Goal: Use online tool/utility

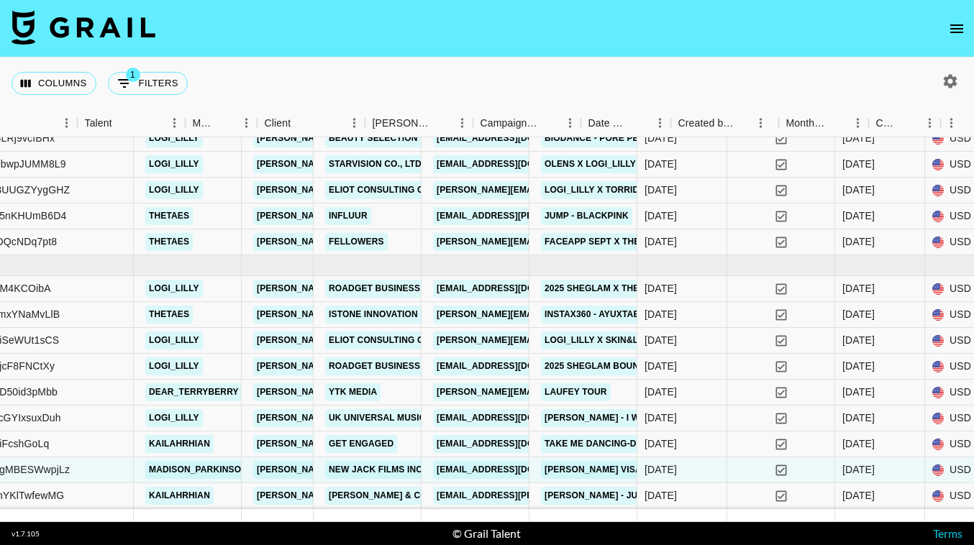
scroll to position [58, 258]
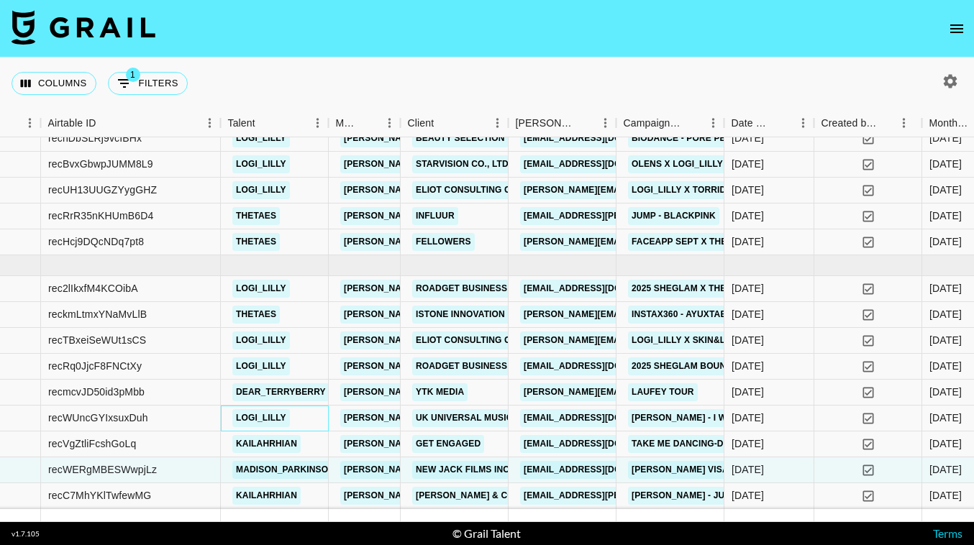
click at [319, 420] on div "logi_lilly" at bounding box center [275, 419] width 108 height 26
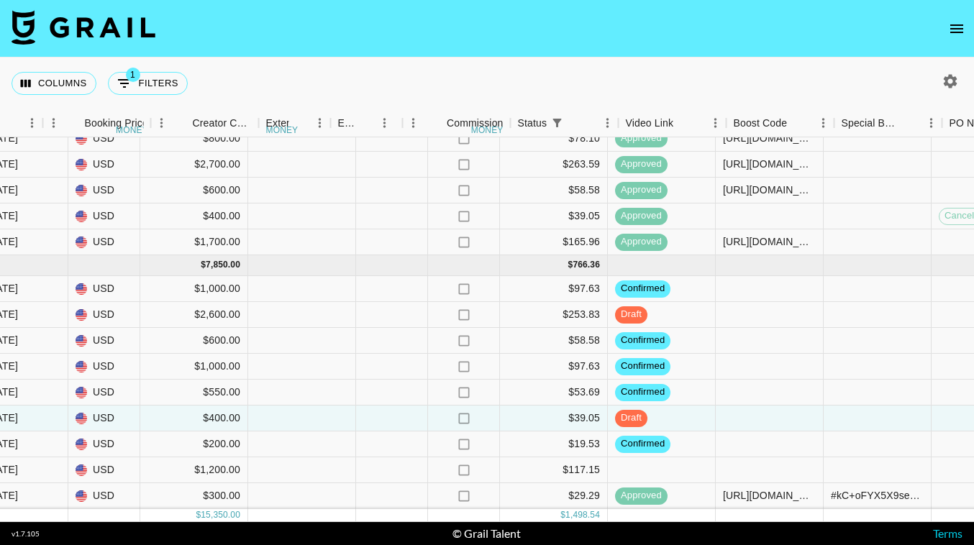
scroll to position [58, 1394]
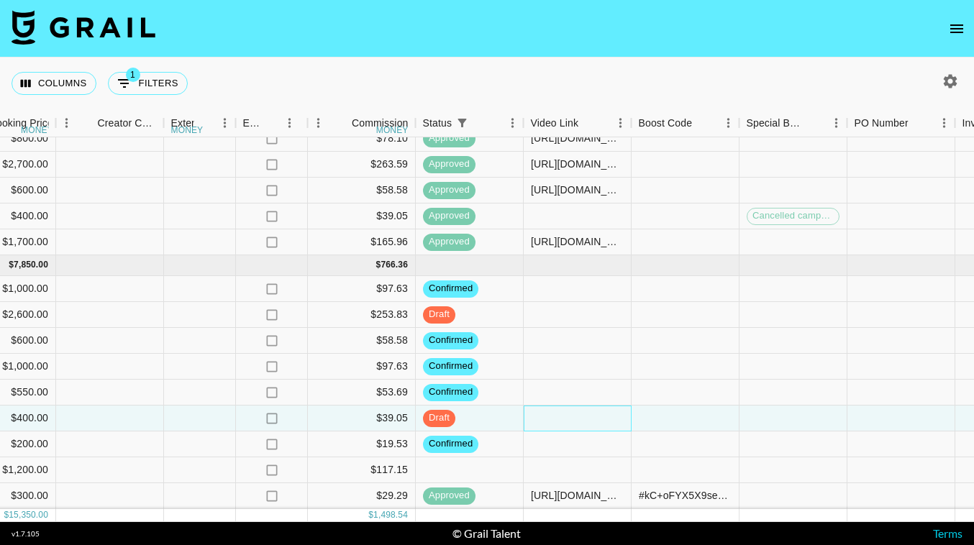
click at [566, 422] on div at bounding box center [578, 419] width 108 height 26
type input "[URL][DOMAIN_NAME]"
click at [673, 414] on div at bounding box center [686, 419] width 108 height 26
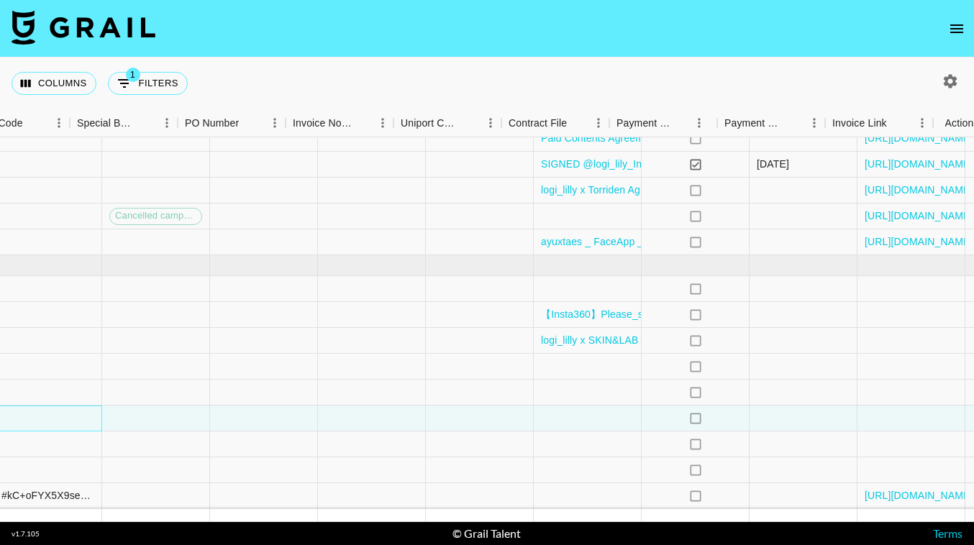
scroll to position [58, 2080]
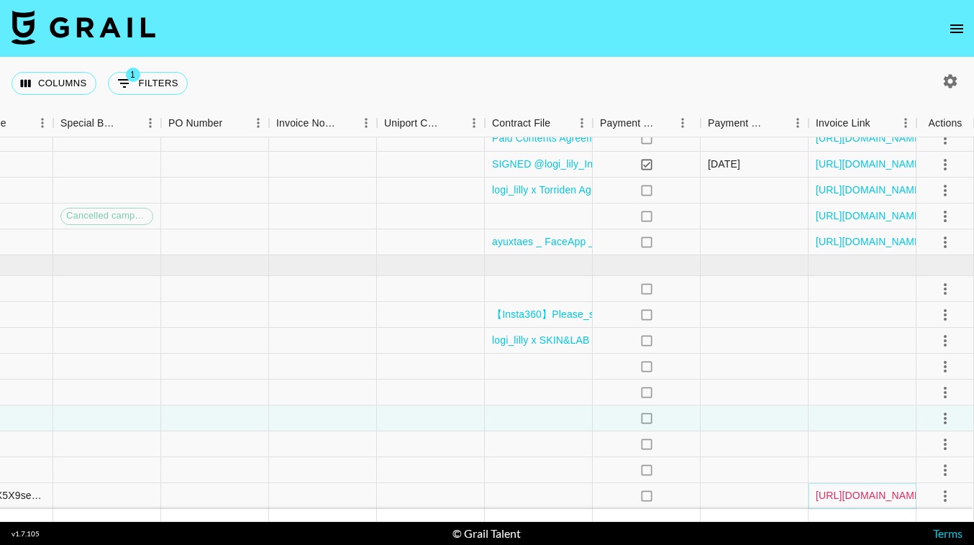
click at [827, 490] on link "[URL][DOMAIN_NAME]" at bounding box center [870, 496] width 109 height 14
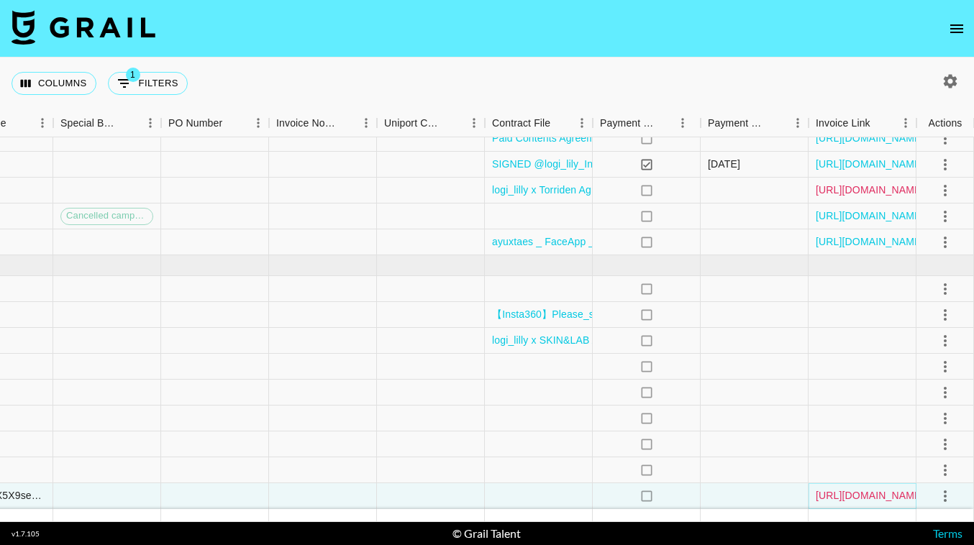
scroll to position [0, 2080]
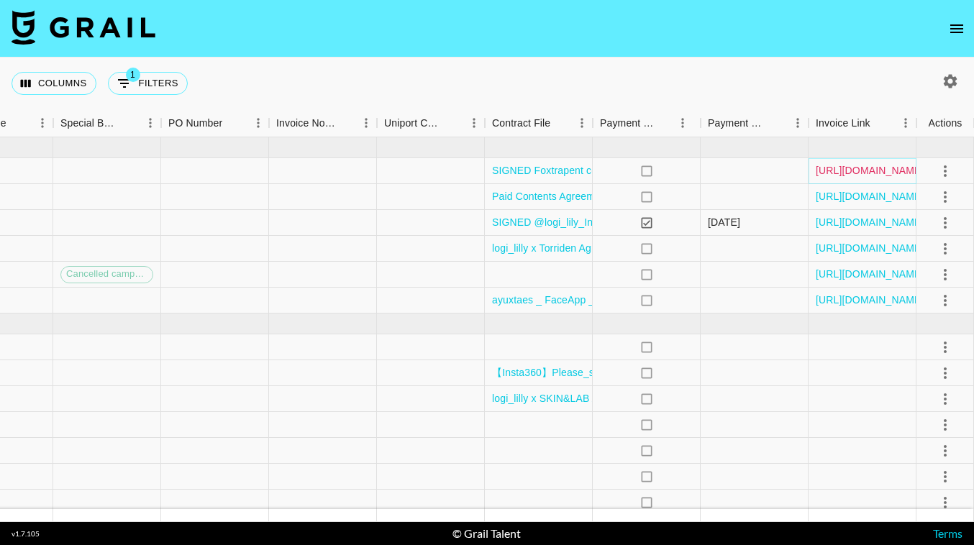
click at [851, 173] on link "[URL][DOMAIN_NAME]" at bounding box center [870, 170] width 109 height 14
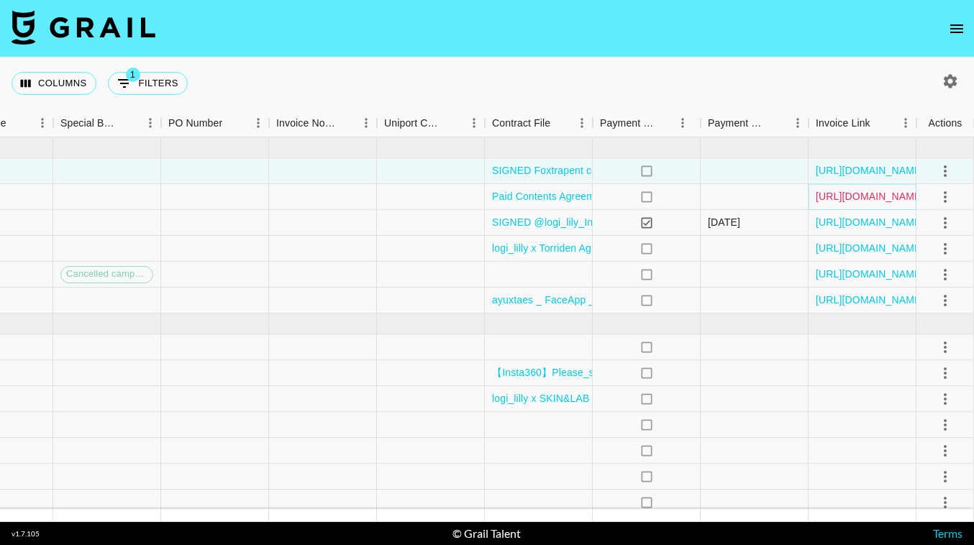
click at [847, 198] on link "[URL][DOMAIN_NAME]" at bounding box center [870, 196] width 109 height 14
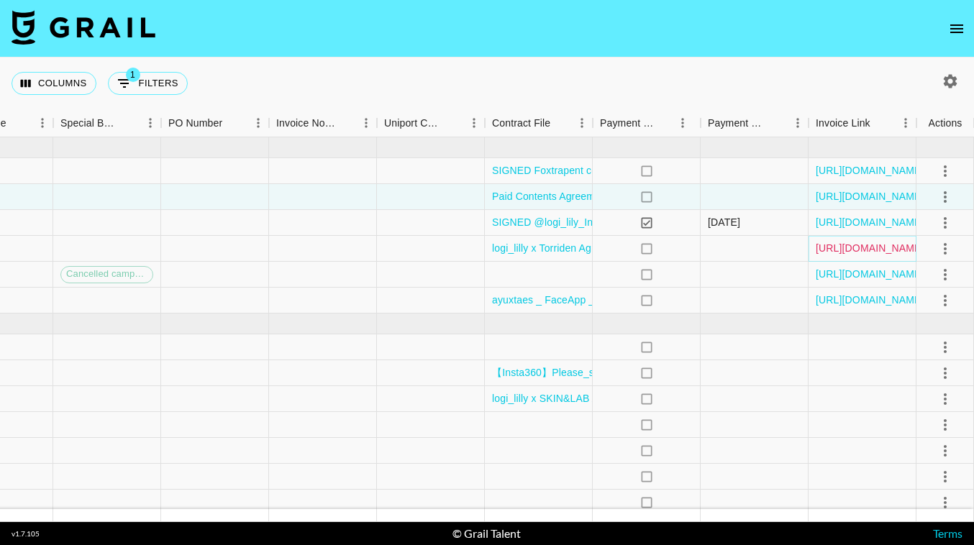
click at [851, 248] on link "[URL][DOMAIN_NAME]" at bounding box center [870, 248] width 109 height 14
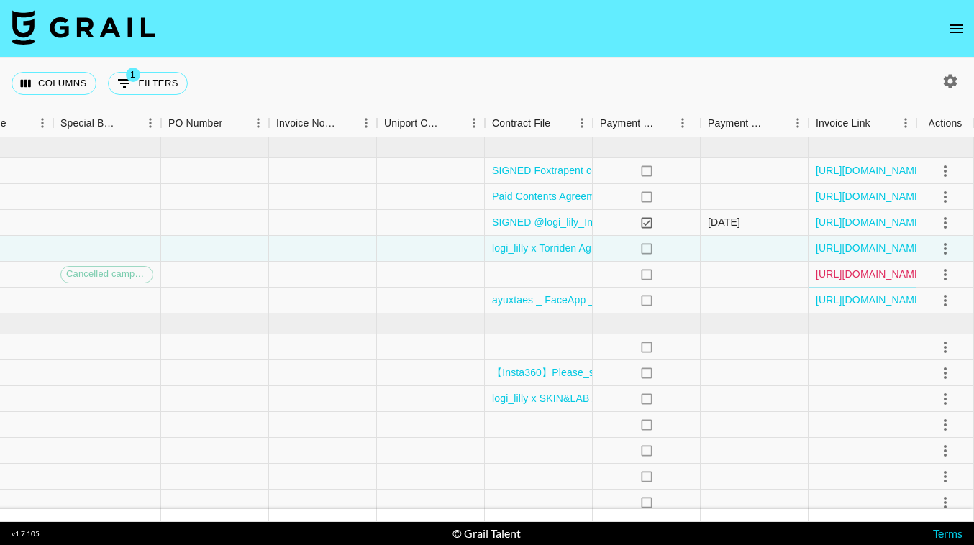
click at [845, 279] on link "[URL][DOMAIN_NAME]" at bounding box center [870, 274] width 109 height 14
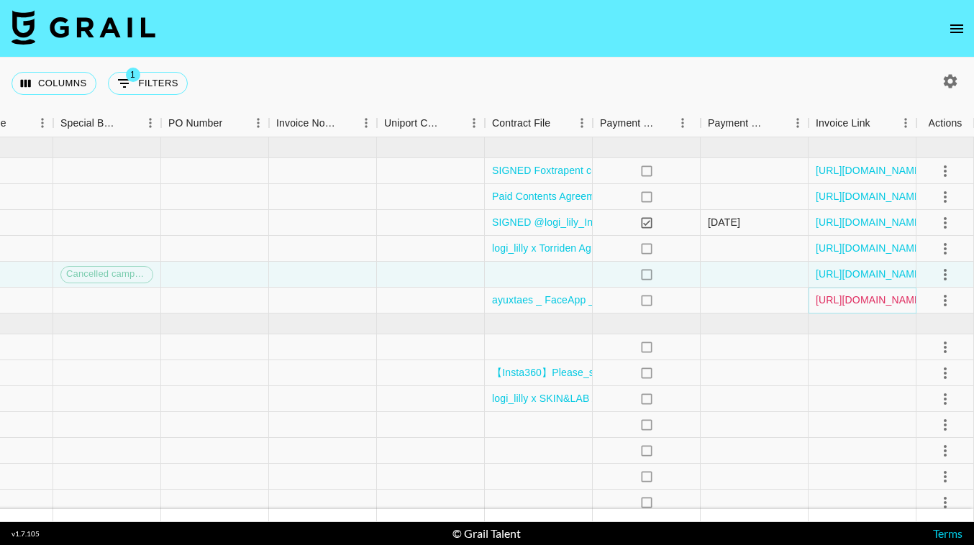
click at [834, 303] on link "[URL][DOMAIN_NAME]" at bounding box center [870, 300] width 109 height 14
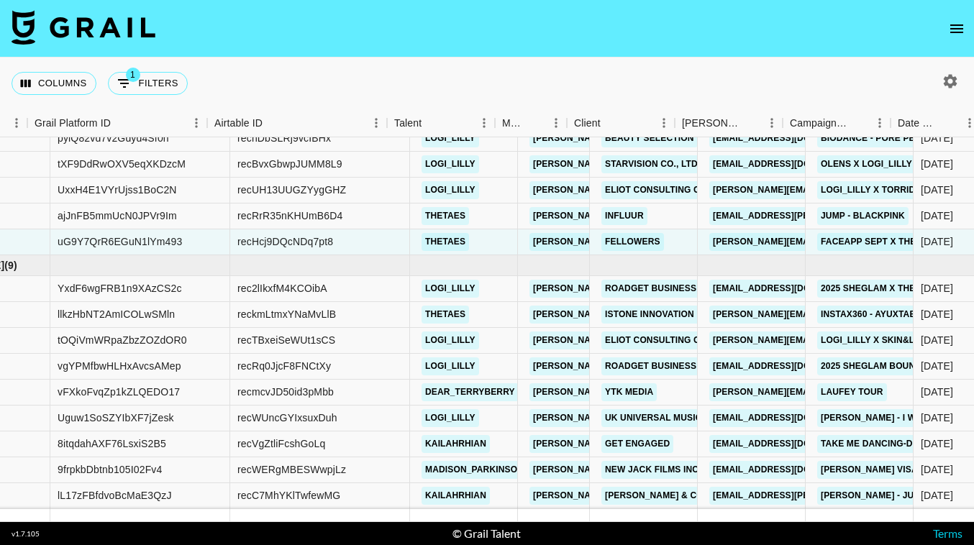
scroll to position [58, 99]
